Goal: Task Accomplishment & Management: Manage account settings

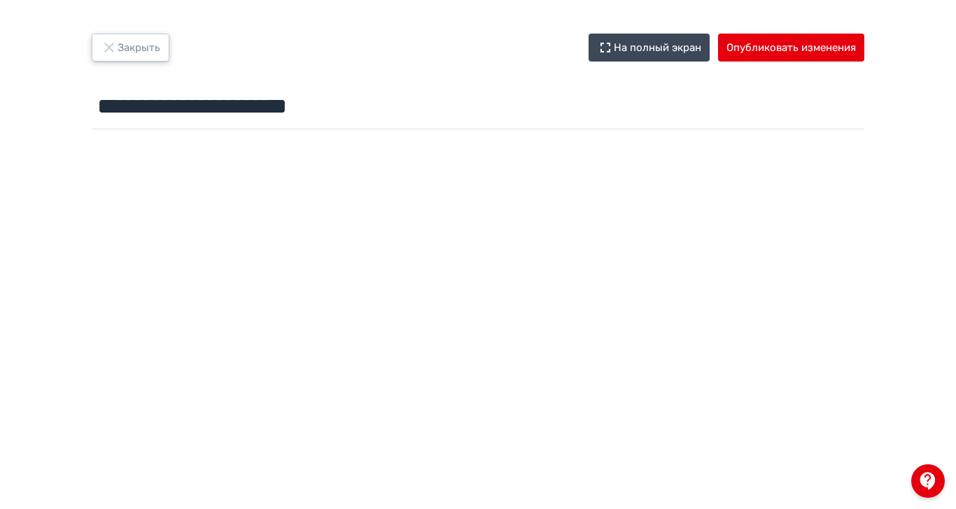
click at [113, 50] on icon "button" at bounding box center [108, 47] width 9 height 9
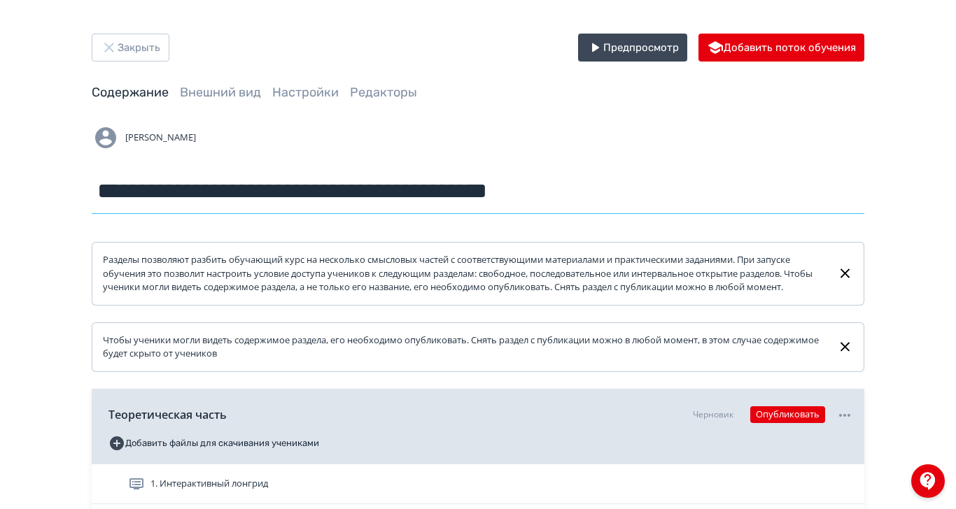
drag, startPoint x: 334, startPoint y: 189, endPoint x: 758, endPoint y: 188, distance: 424.0
click at [758, 188] on input "**********" at bounding box center [478, 191] width 772 height 45
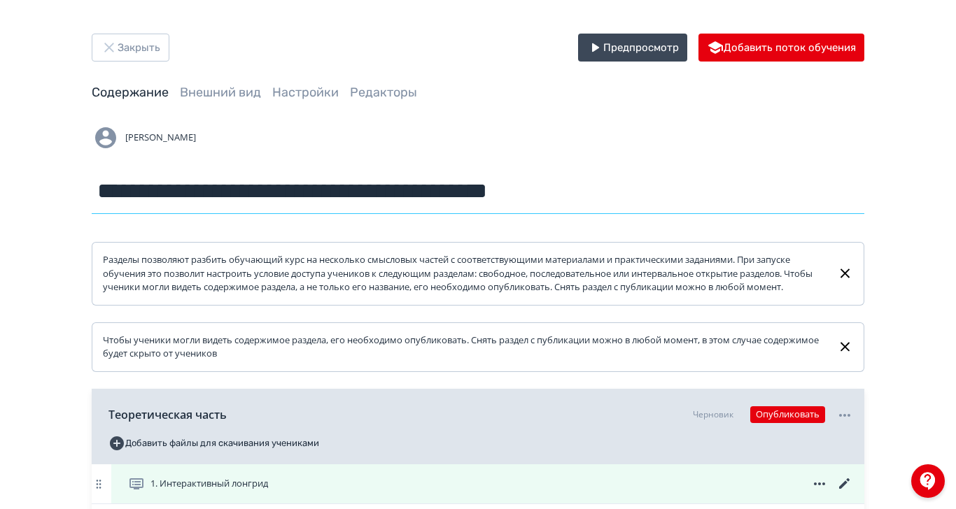
click at [853, 493] on icon at bounding box center [844, 484] width 17 height 17
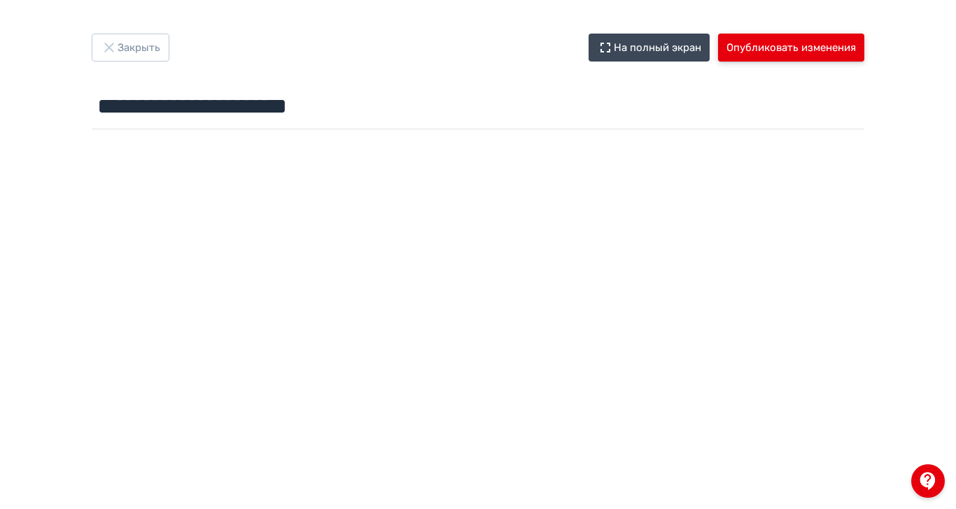
click at [864, 52] on button "Опубликовать изменения" at bounding box center [791, 48] width 146 height 28
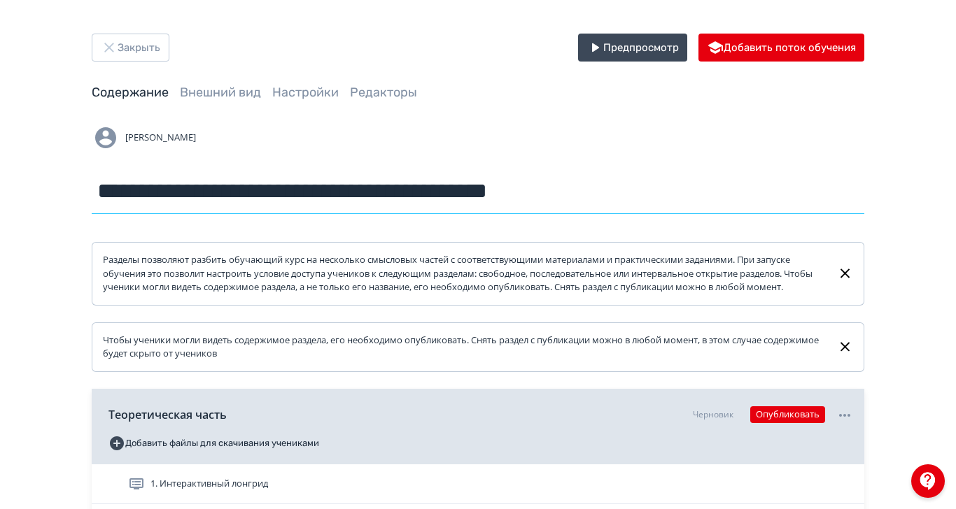
drag, startPoint x: 432, startPoint y: 192, endPoint x: 312, endPoint y: 181, distance: 120.9
click at [312, 181] on input "**********" at bounding box center [478, 191] width 772 height 45
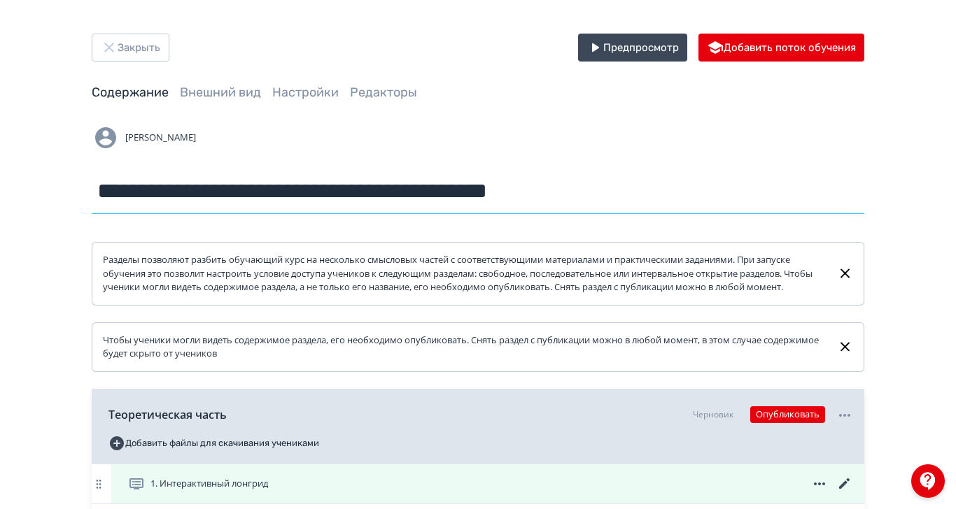
click at [853, 493] on icon at bounding box center [844, 484] width 17 height 17
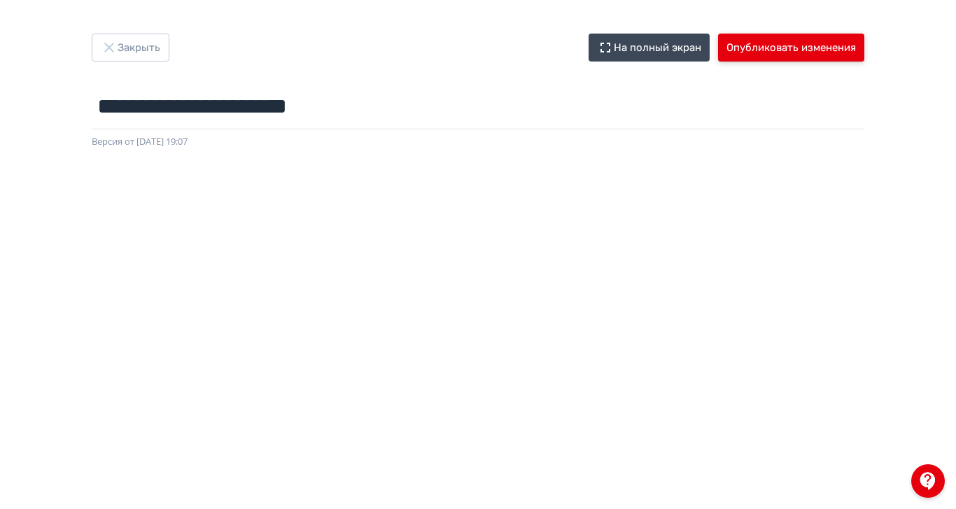
drag, startPoint x: 915, startPoint y: 40, endPoint x: 910, endPoint y: 67, distance: 27.9
click at [864, 41] on button "Опубликовать изменения" at bounding box center [791, 48] width 146 height 28
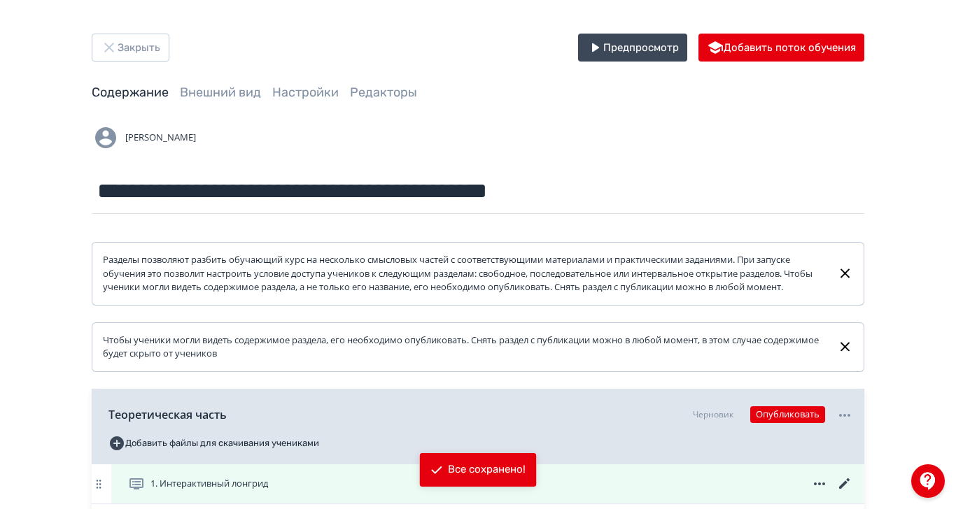
click at [853, 493] on icon at bounding box center [844, 484] width 17 height 17
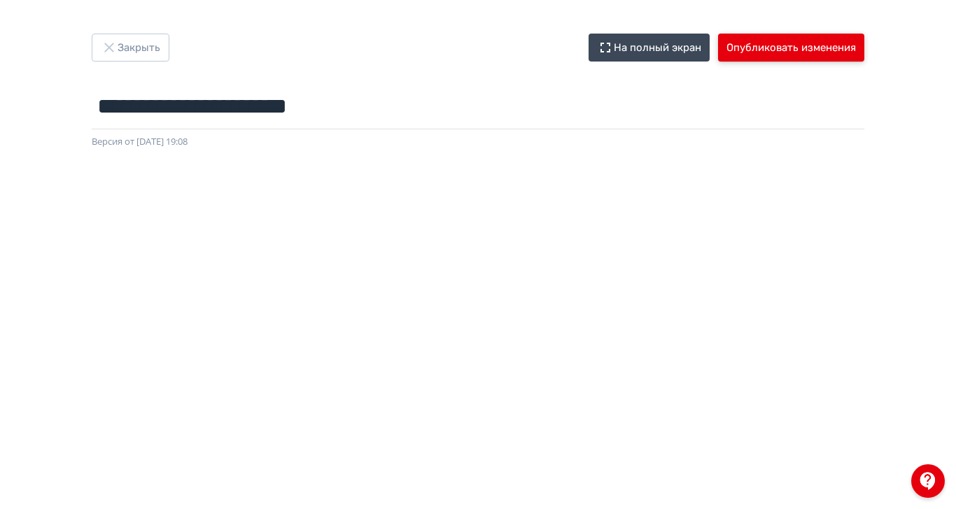
click at [864, 57] on button "Опубликовать изменения" at bounding box center [791, 48] width 146 height 28
